Goal: Task Accomplishment & Management: Manage account settings

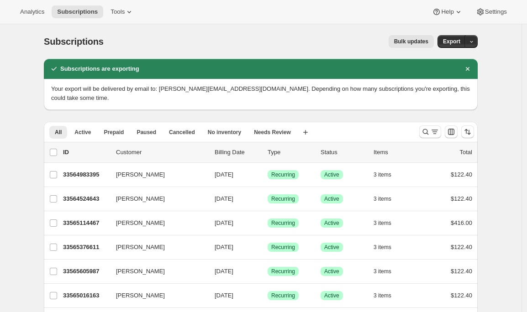
click at [404, 46] on button "Bulk updates" at bounding box center [410, 41] width 45 height 13
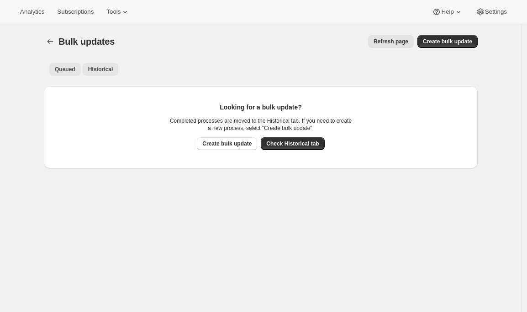
click at [111, 66] on span "Historical" at bounding box center [100, 69] width 25 height 7
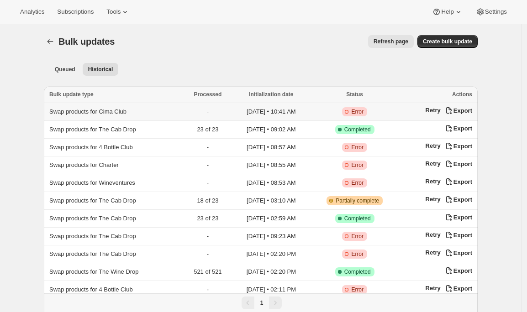
click at [112, 114] on span "Swap products for Cima Club" at bounding box center [87, 111] width 77 height 7
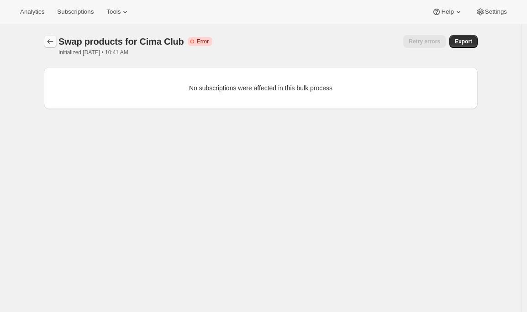
click at [52, 37] on icon "button" at bounding box center [50, 41] width 9 height 9
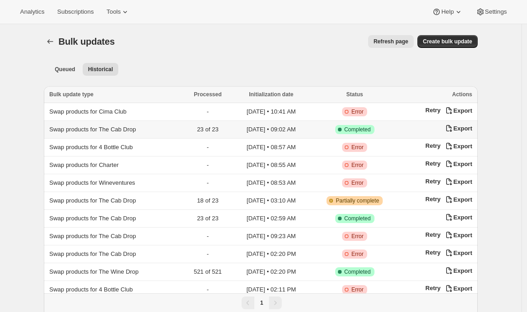
click at [126, 131] on span "Swap products for The Cab Drop" at bounding box center [92, 129] width 87 height 7
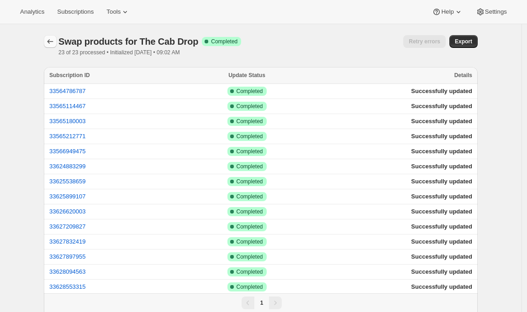
click at [49, 37] on icon "button" at bounding box center [50, 41] width 9 height 9
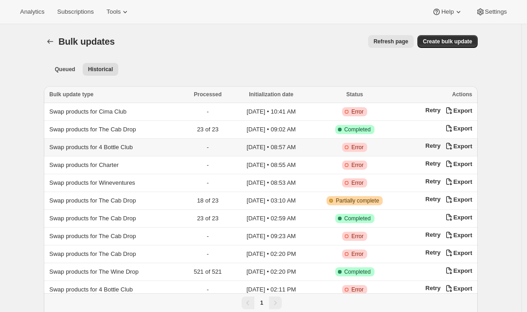
click at [86, 152] on td "Swap products for 4 Bottle Club" at bounding box center [114, 148] width 140 height 18
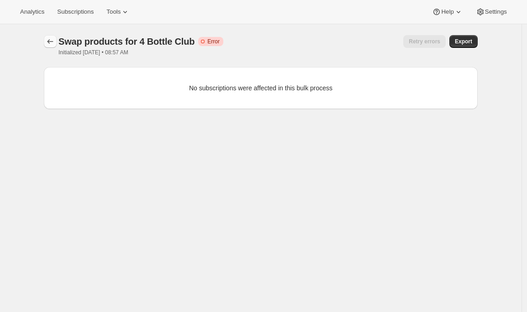
click at [52, 39] on icon "button" at bounding box center [50, 41] width 9 height 9
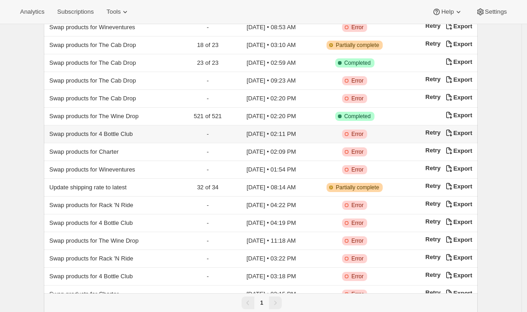
scroll to position [198, 0]
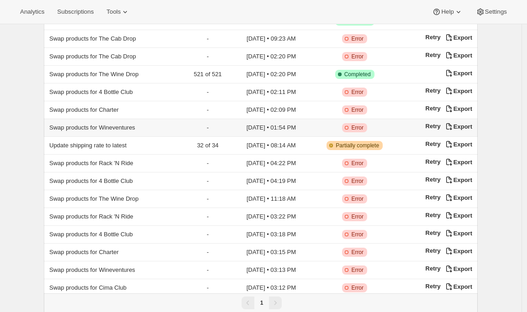
click at [116, 129] on td "Swap products for Wineventures" at bounding box center [114, 128] width 140 height 18
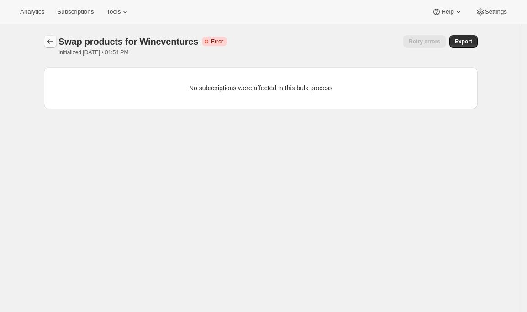
click at [52, 42] on icon "button" at bounding box center [50, 41] width 9 height 9
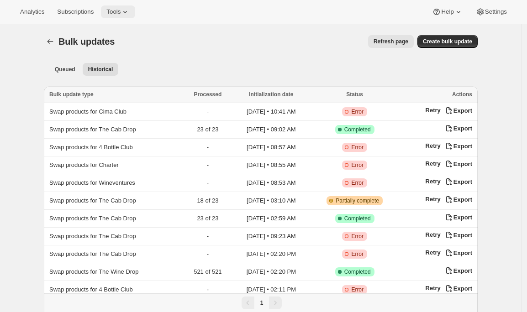
click at [130, 12] on icon at bounding box center [124, 11] width 9 height 9
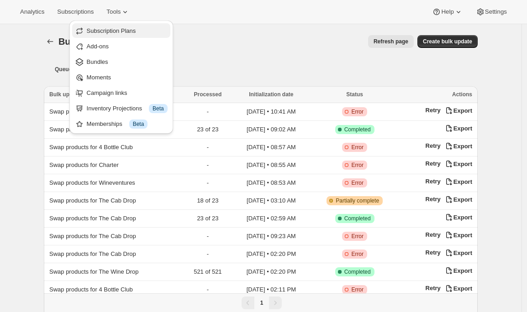
click at [119, 28] on span "Subscription Plans" at bounding box center [111, 30] width 49 height 7
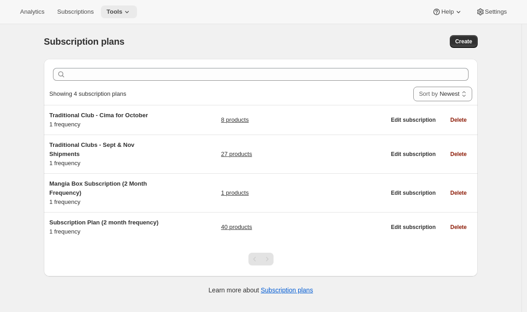
click at [115, 9] on span "Tools" at bounding box center [114, 11] width 16 height 7
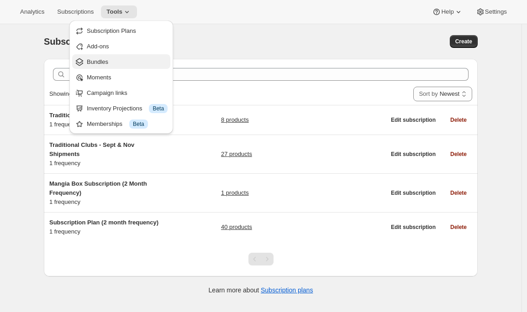
click at [112, 65] on span "Bundles" at bounding box center [127, 62] width 81 height 9
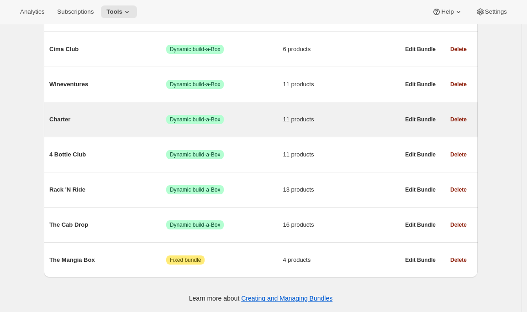
scroll to position [162, 0]
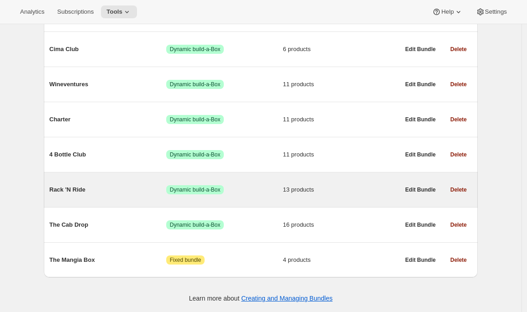
click at [82, 181] on div "Rack 'N Ride Success Dynamic build-a-Box 13 products" at bounding box center [224, 190] width 350 height 24
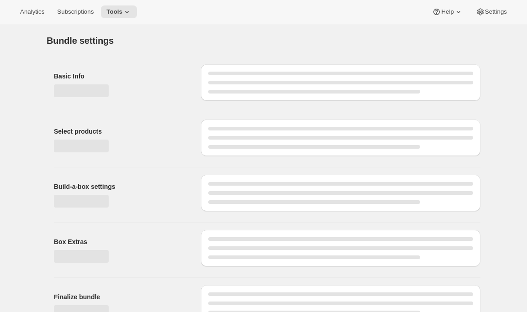
type input "Rack 'N Ride"
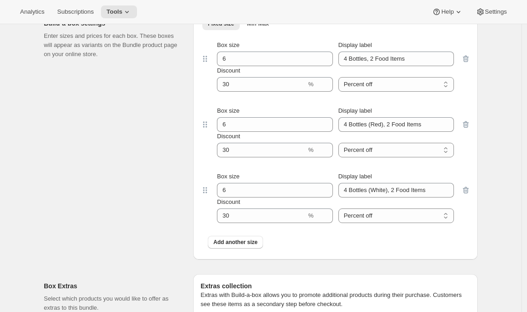
scroll to position [1151, 0]
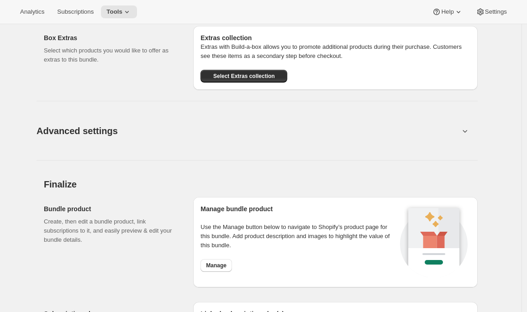
click at [91, 137] on button "Advanced settings" at bounding box center [248, 130] width 434 height 35
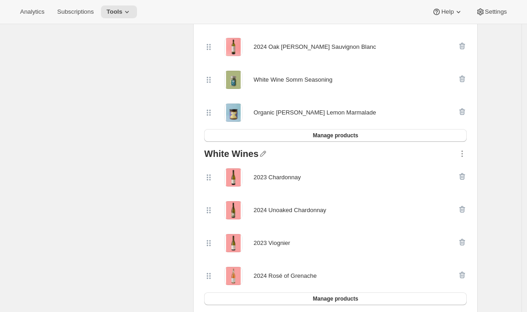
scroll to position [0, 0]
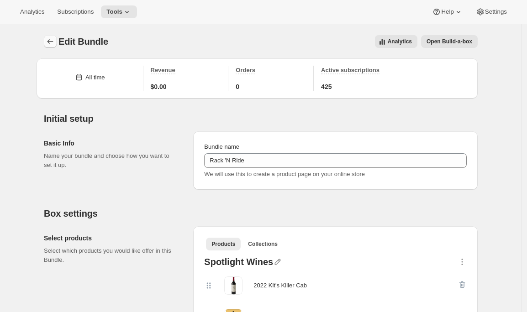
click at [57, 40] on button "Bundles" at bounding box center [50, 41] width 13 height 13
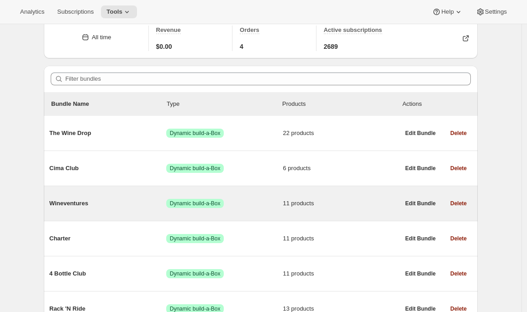
scroll to position [40, 0]
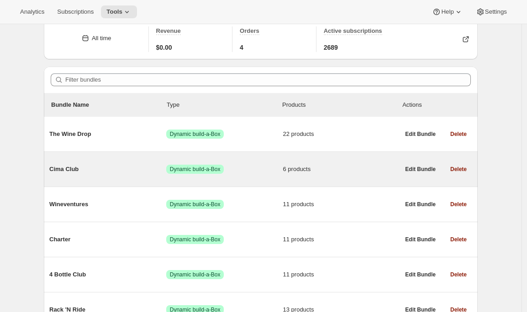
click at [83, 172] on span "Cima Club" at bounding box center [107, 169] width 117 height 9
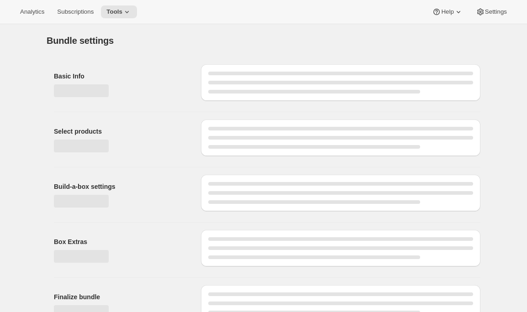
type input "Cima Club"
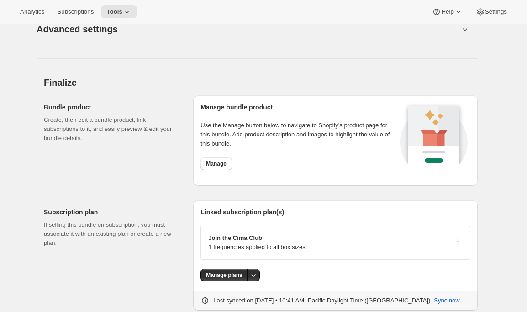
scroll to position [897, 0]
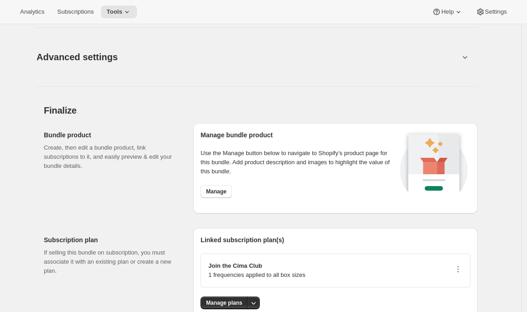
click at [87, 57] on span "Advanced settings" at bounding box center [77, 57] width 81 height 15
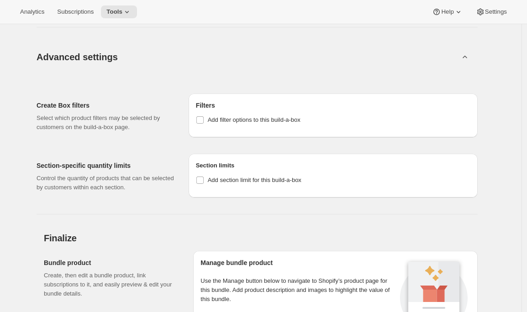
click at [98, 58] on span "Advanced settings" at bounding box center [77, 57] width 81 height 15
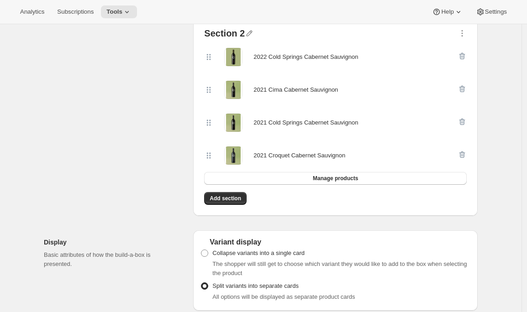
scroll to position [0, 0]
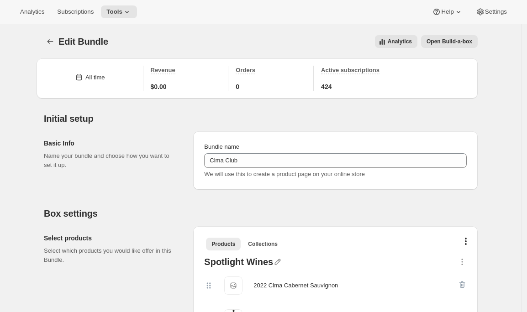
click at [47, 41] on button "Bundles" at bounding box center [50, 41] width 13 height 13
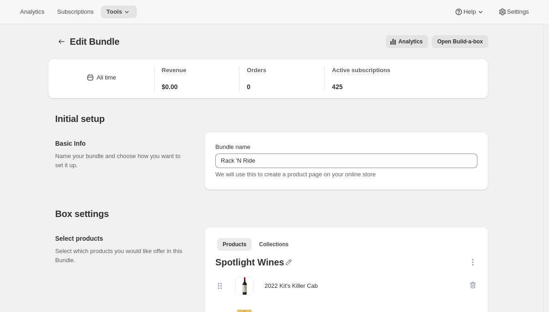
select select "BOTH"
select select "gid://shopify/ProductVariant/43519400575075_2dfe4de4-5afa-491c-8172-c0aca4720938"
select select "BOTH"
select select "gid://shopify/ProductVariant/43519400607843_2dfe4de4-5afa-491c-8172-c0aca4720938"
select select "BOTH"
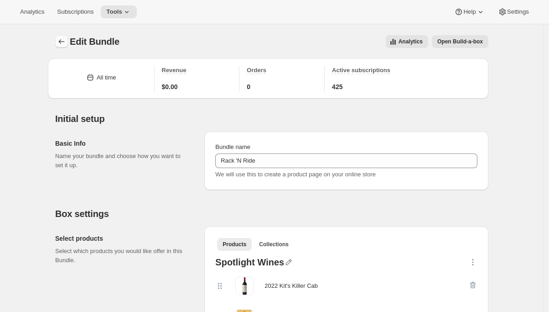
click at [63, 43] on icon "Bundles" at bounding box center [62, 41] width 6 height 5
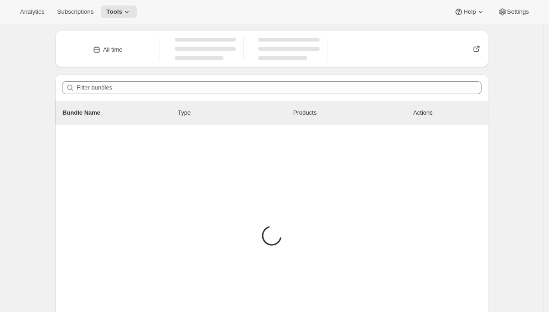
scroll to position [100, 0]
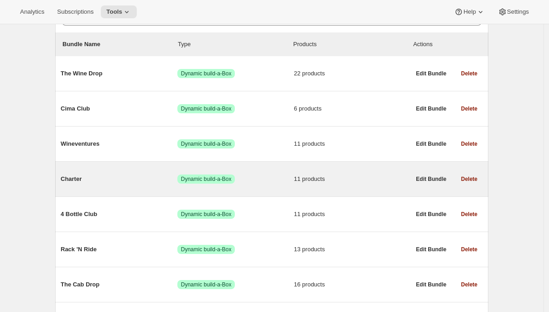
click at [82, 178] on span "Charter" at bounding box center [119, 178] width 117 height 9
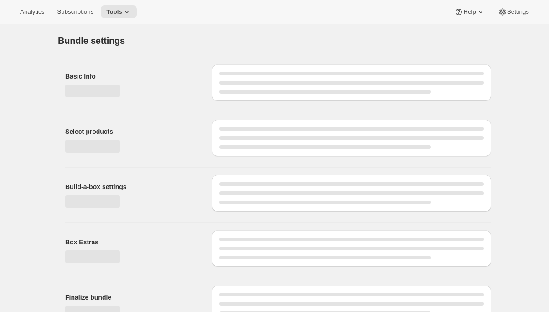
type input "Charter"
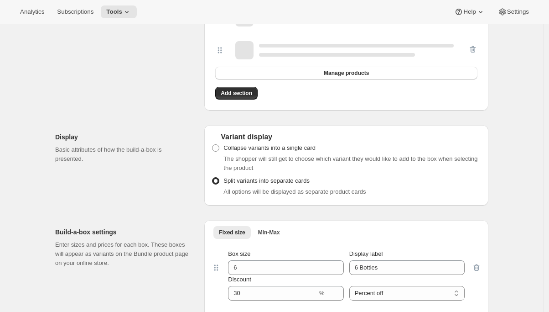
scroll to position [1343, 0]
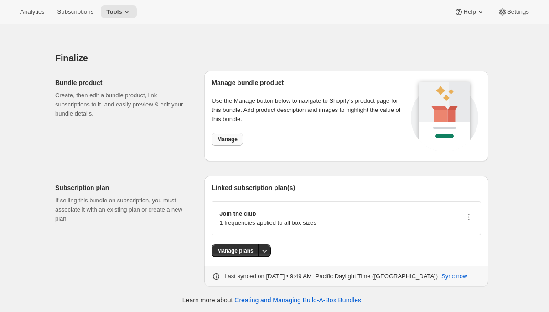
click at [232, 140] on span "Manage" at bounding box center [227, 139] width 21 height 7
click at [234, 145] on div "Manage bundle product Use the Manage button below to navigate to Shopify’s prod…" at bounding box center [310, 116] width 197 height 76
click at [235, 138] on span "Manage" at bounding box center [227, 139] width 21 height 7
